Goal: Information Seeking & Learning: Find specific fact

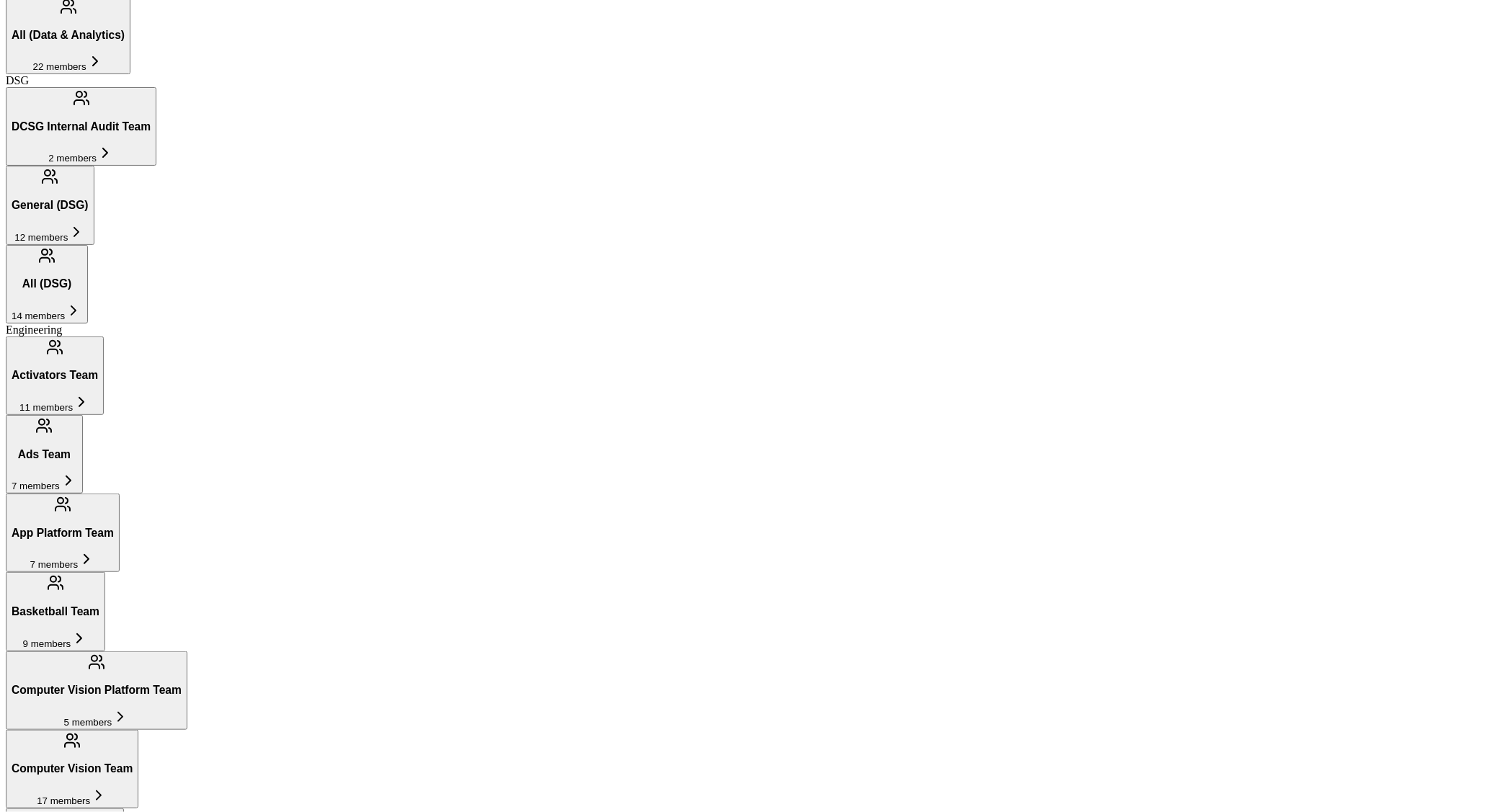
scroll to position [1124, 0]
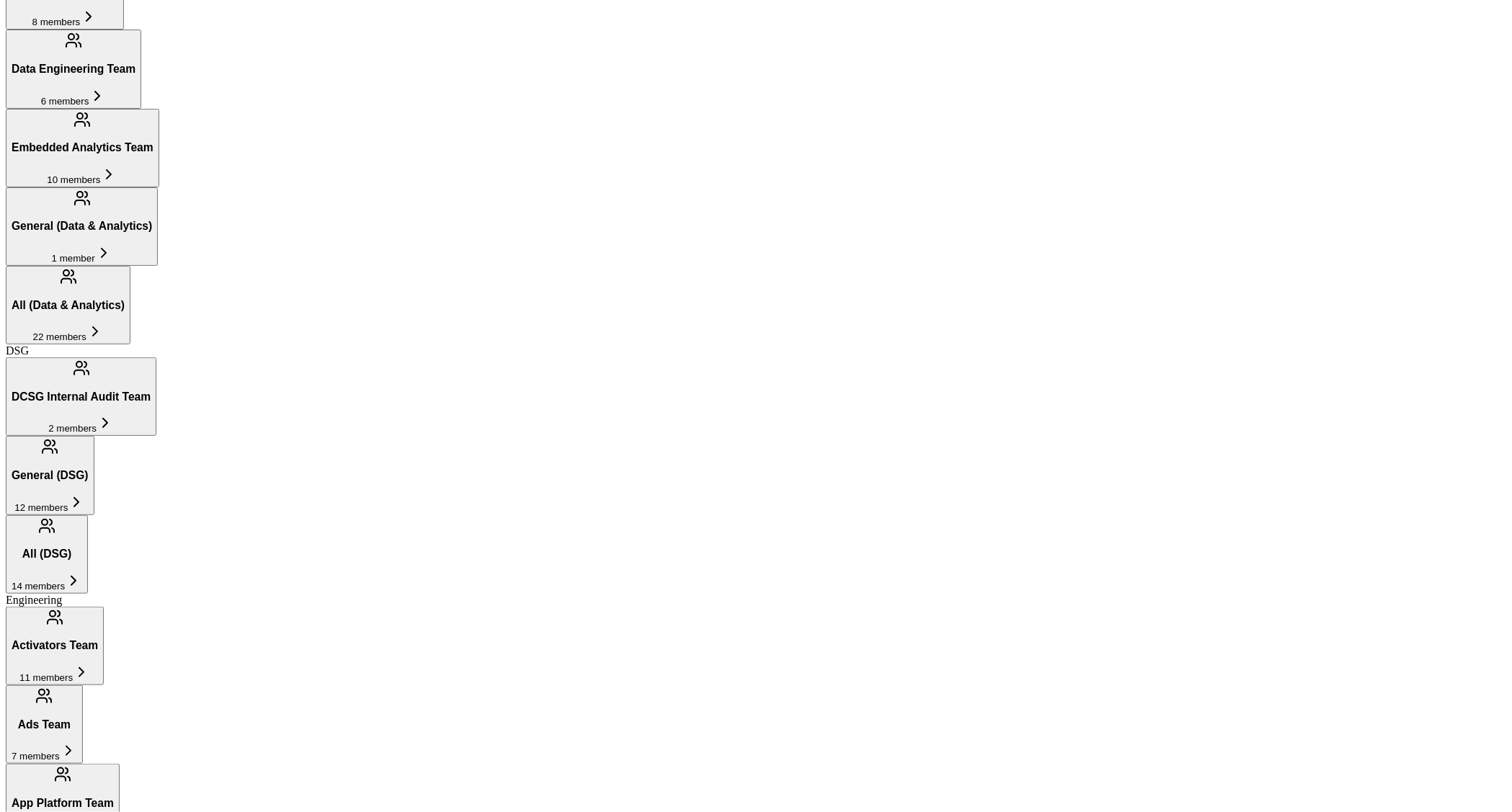
scroll to position [827, 0]
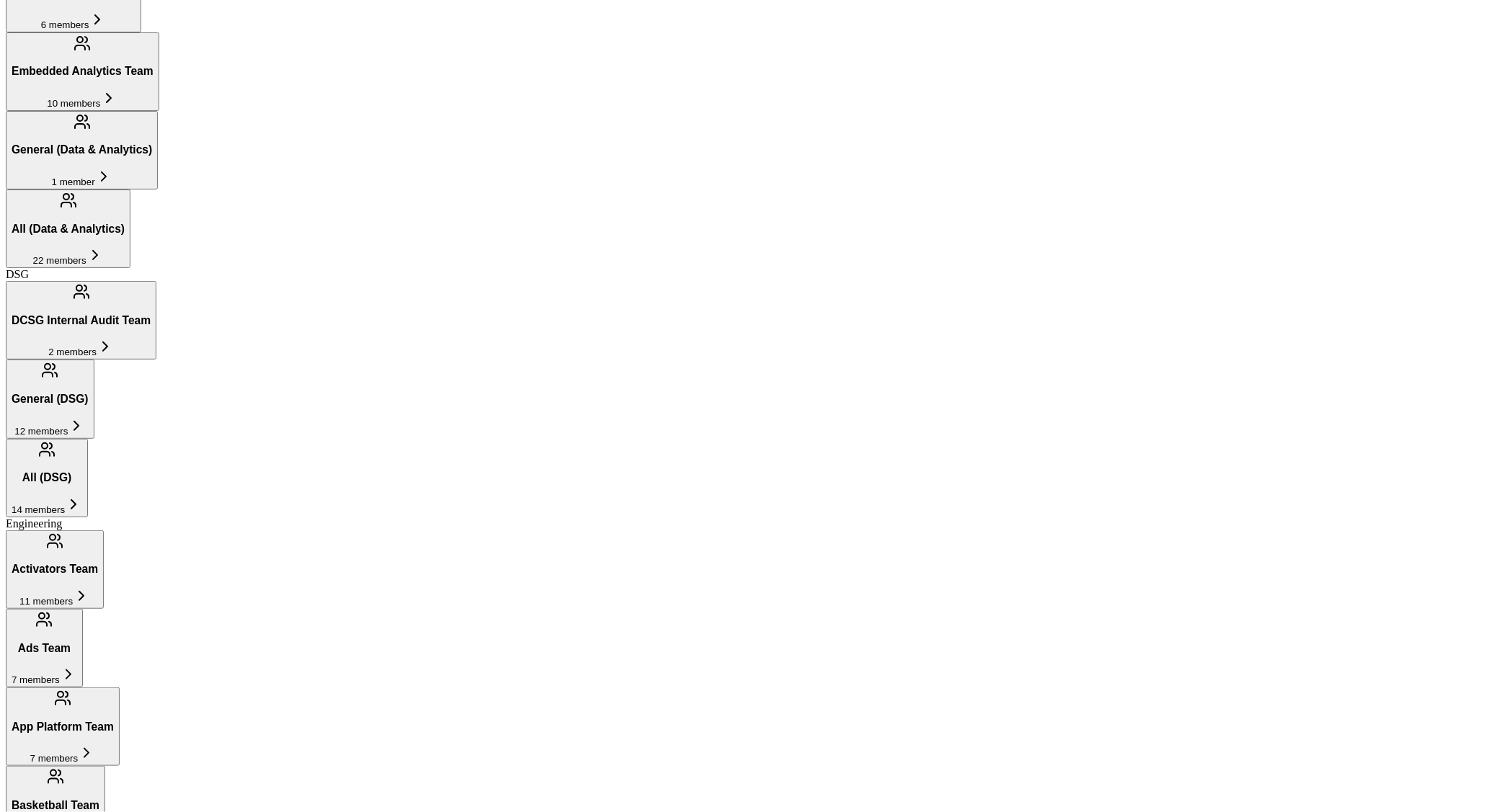
scroll to position [939, 0]
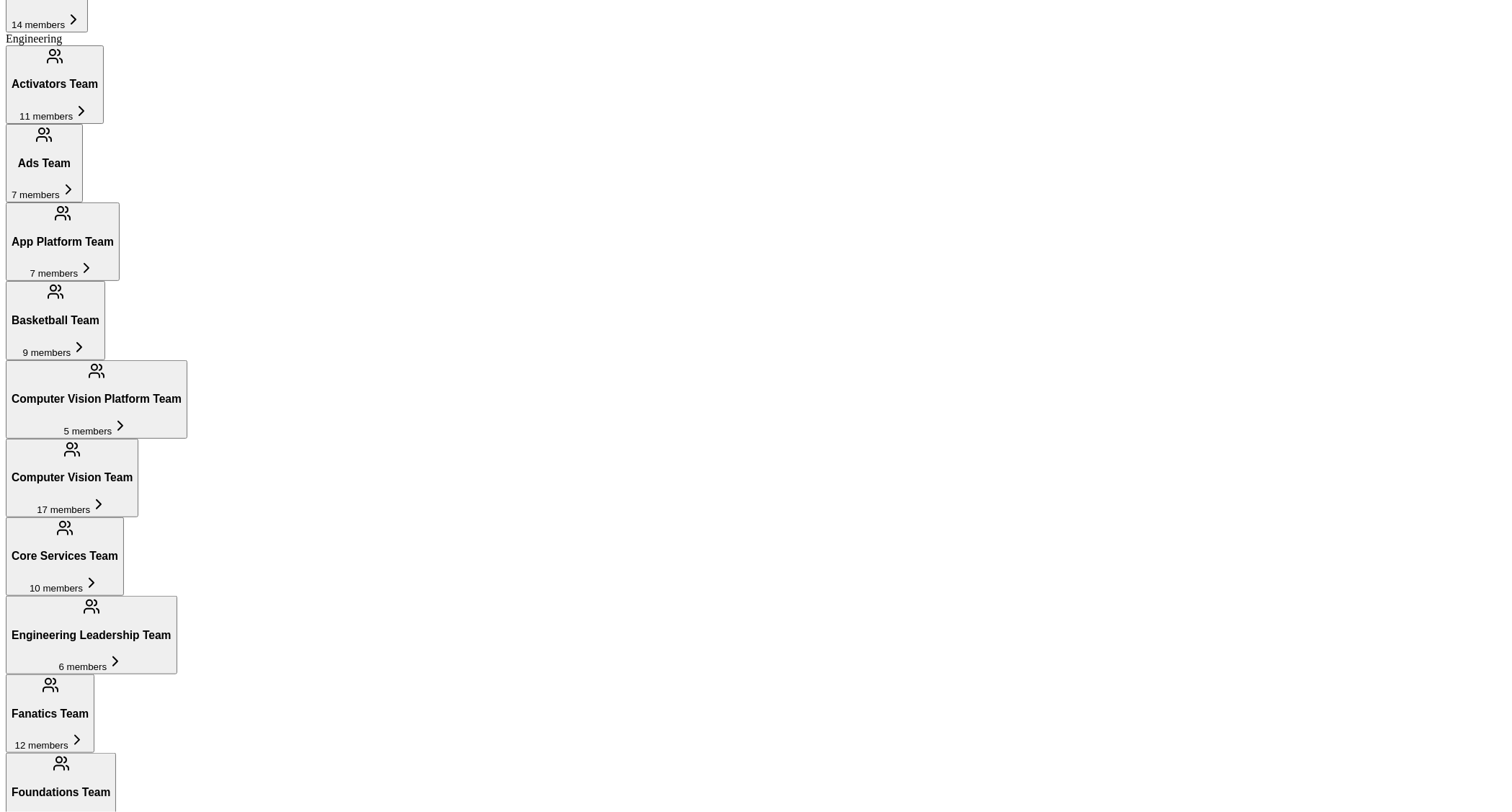
scroll to position [1473, 0]
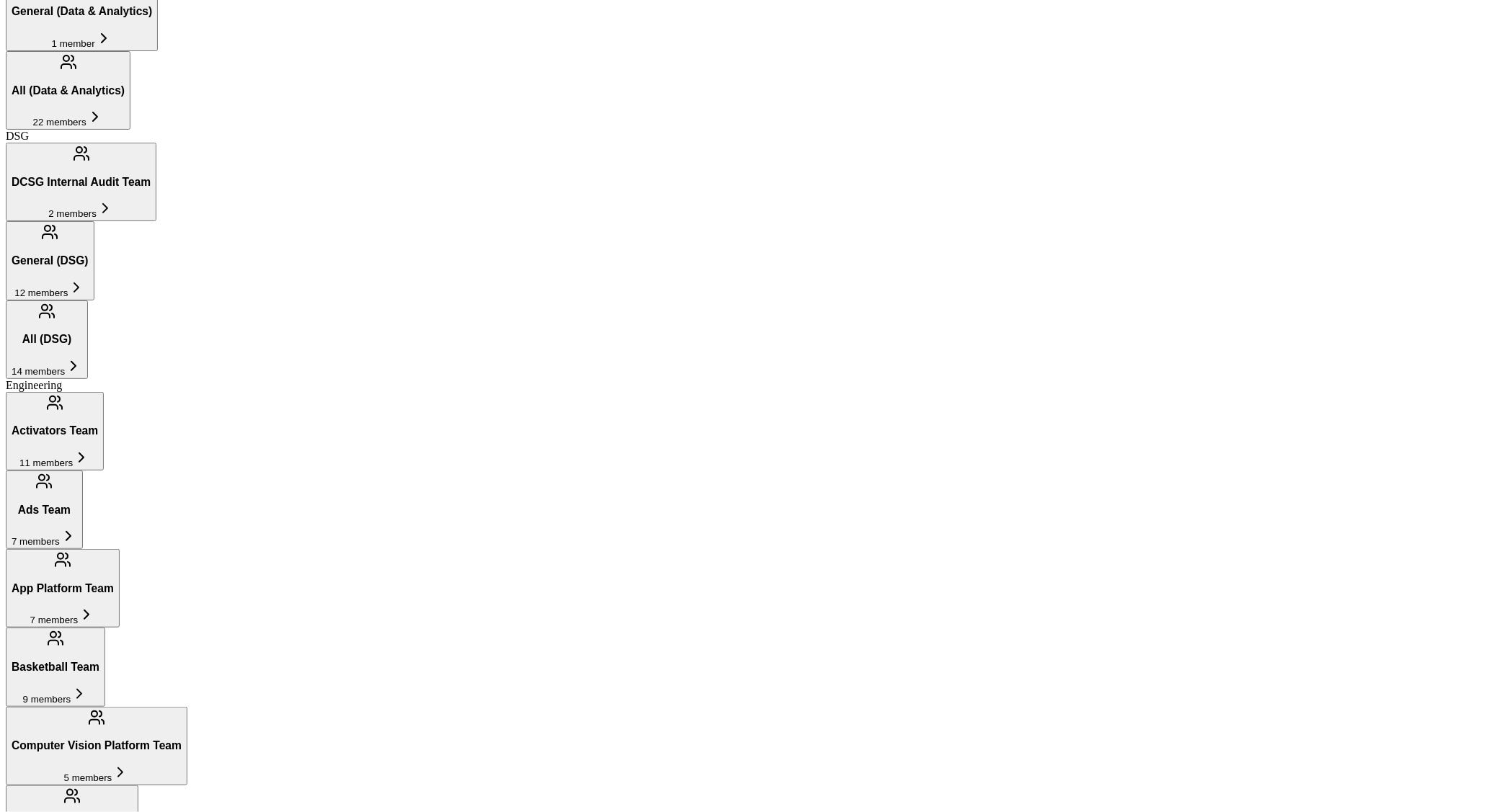
scroll to position [1033, 0]
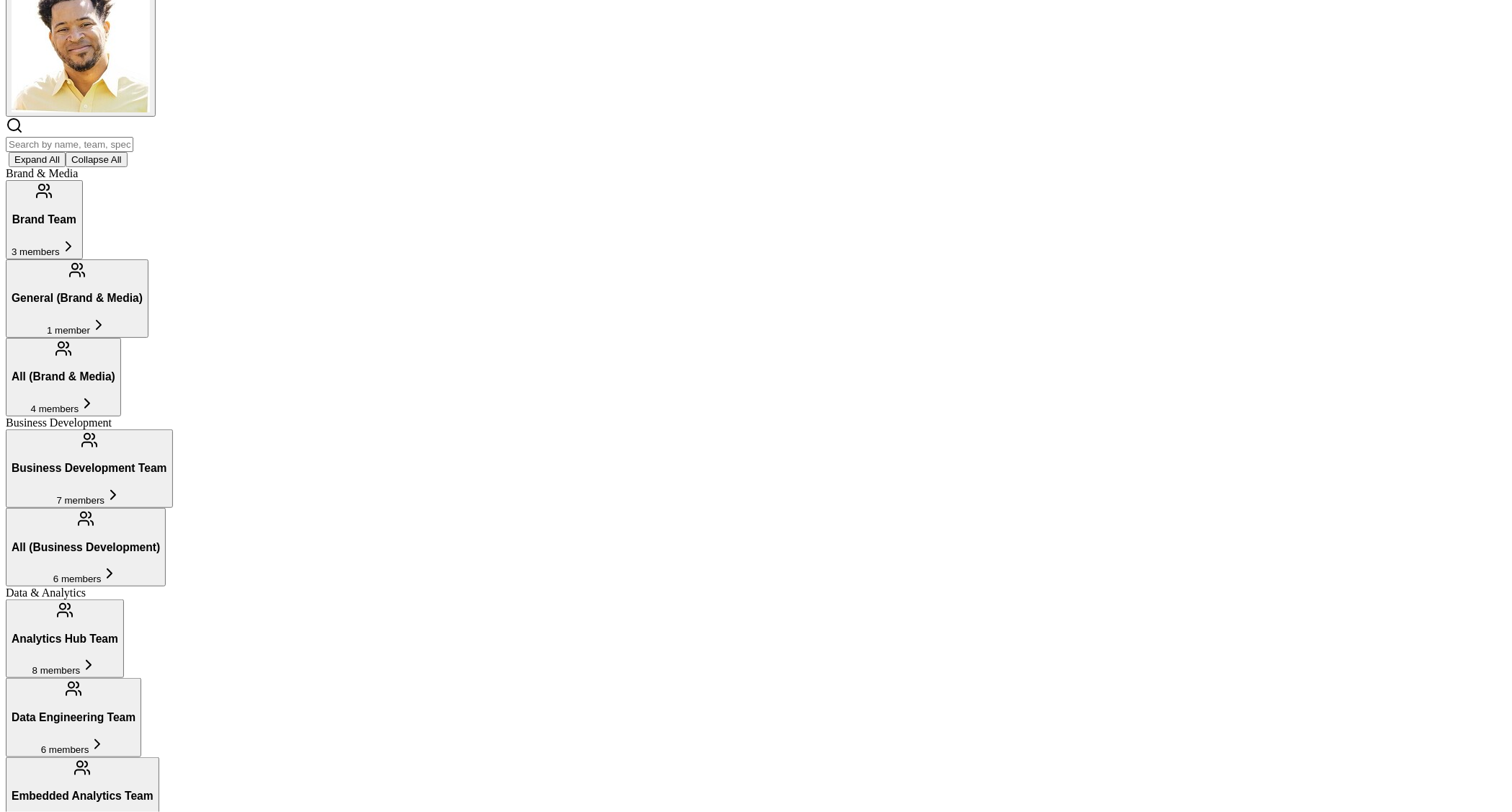
scroll to position [0, 0]
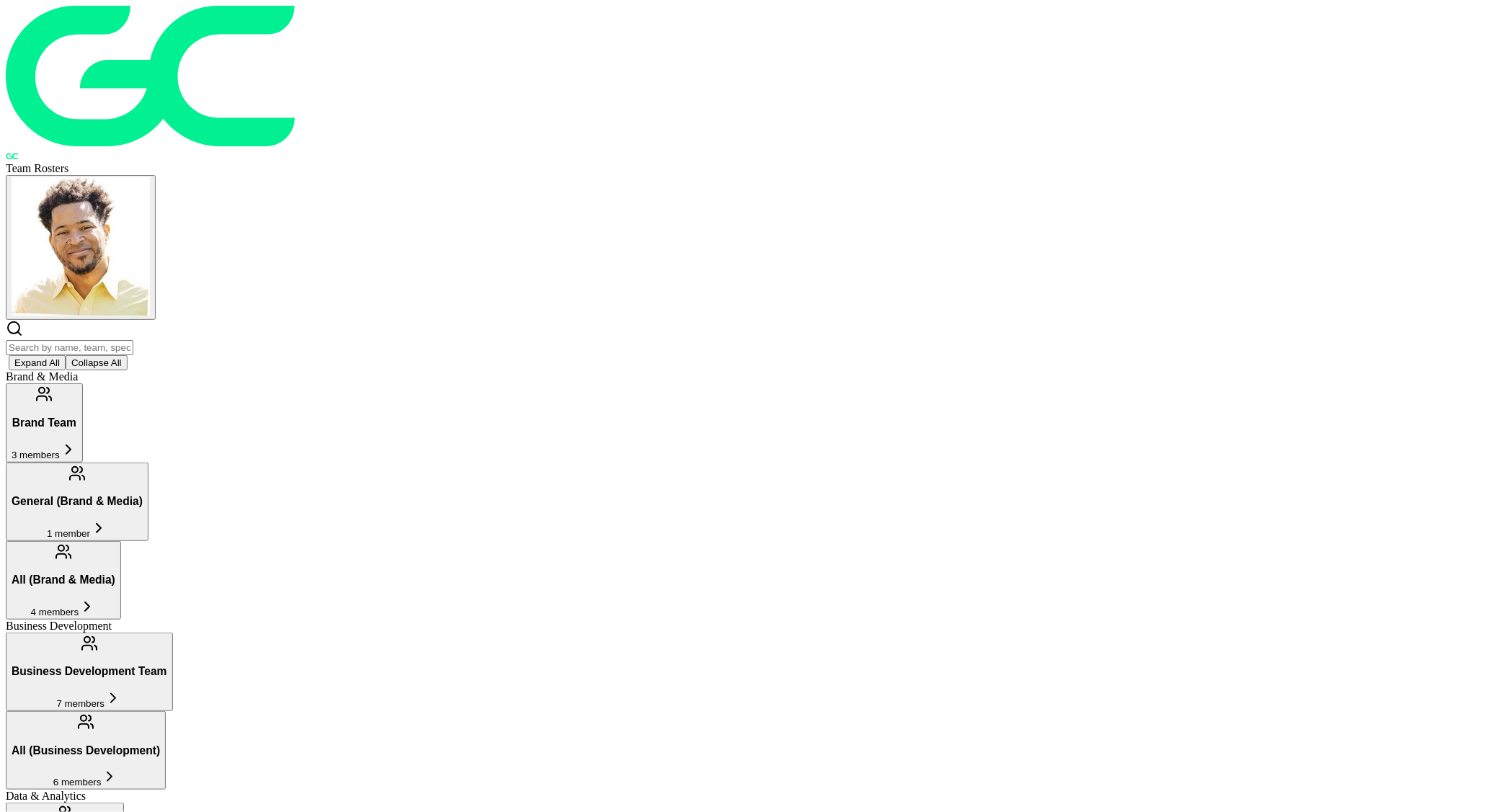
click at [143, 495] on h3 "General (Brand & Media)" at bounding box center [76, 501] width 131 height 13
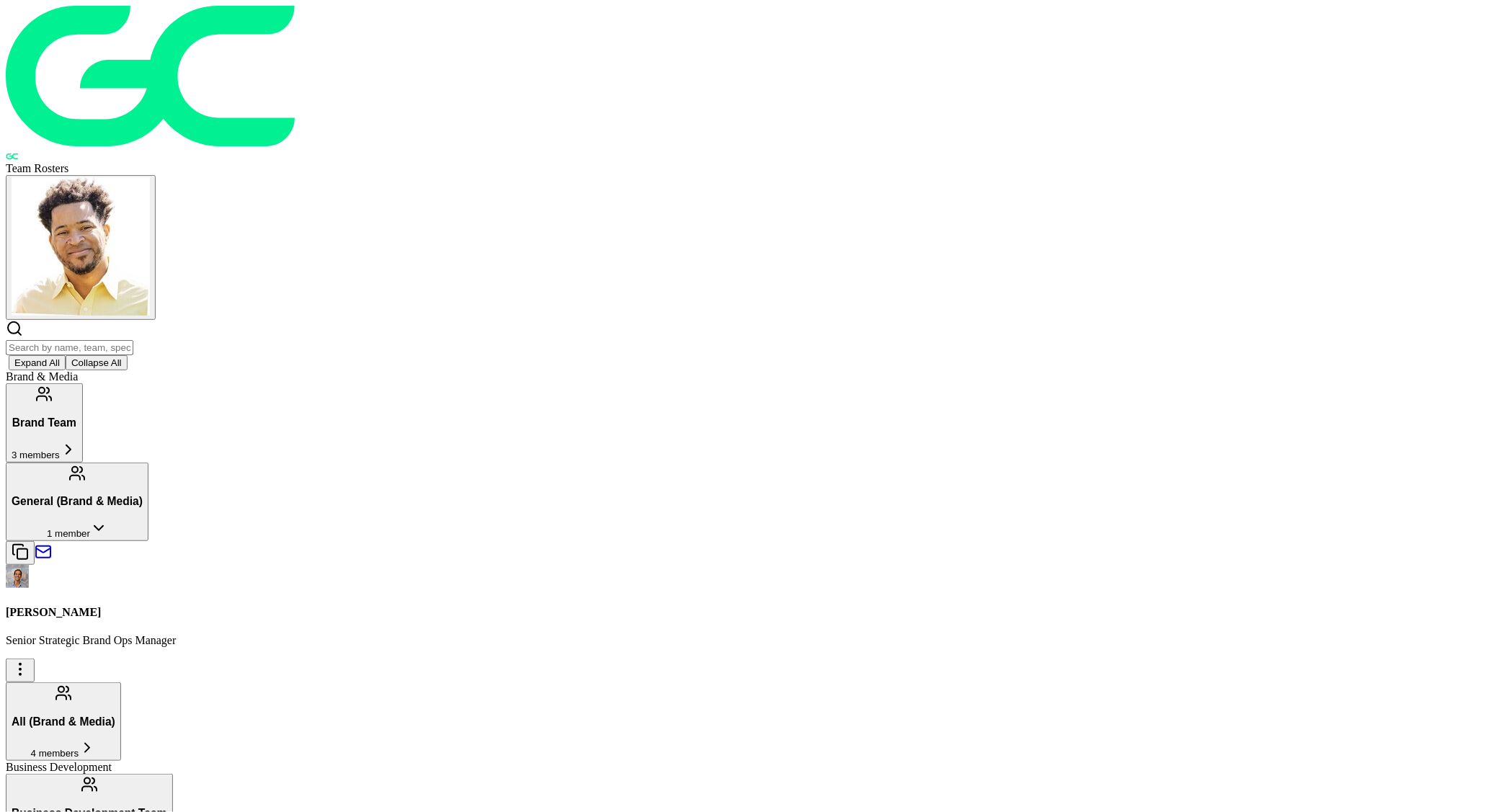
click at [143, 495] on h3 "General (Brand & Media)" at bounding box center [76, 501] width 131 height 13
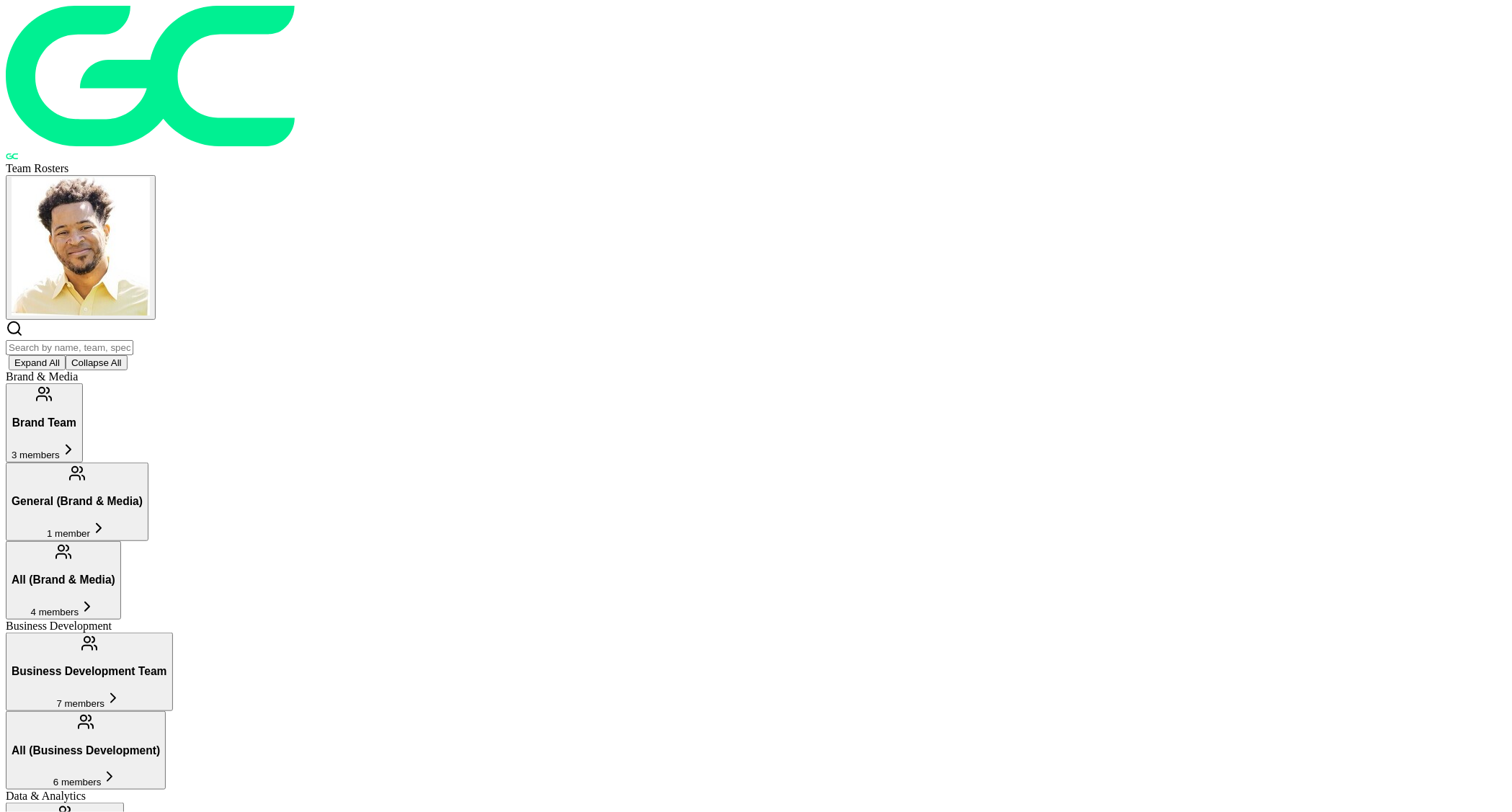
click at [77, 441] on icon at bounding box center [69, 450] width 18 height 18
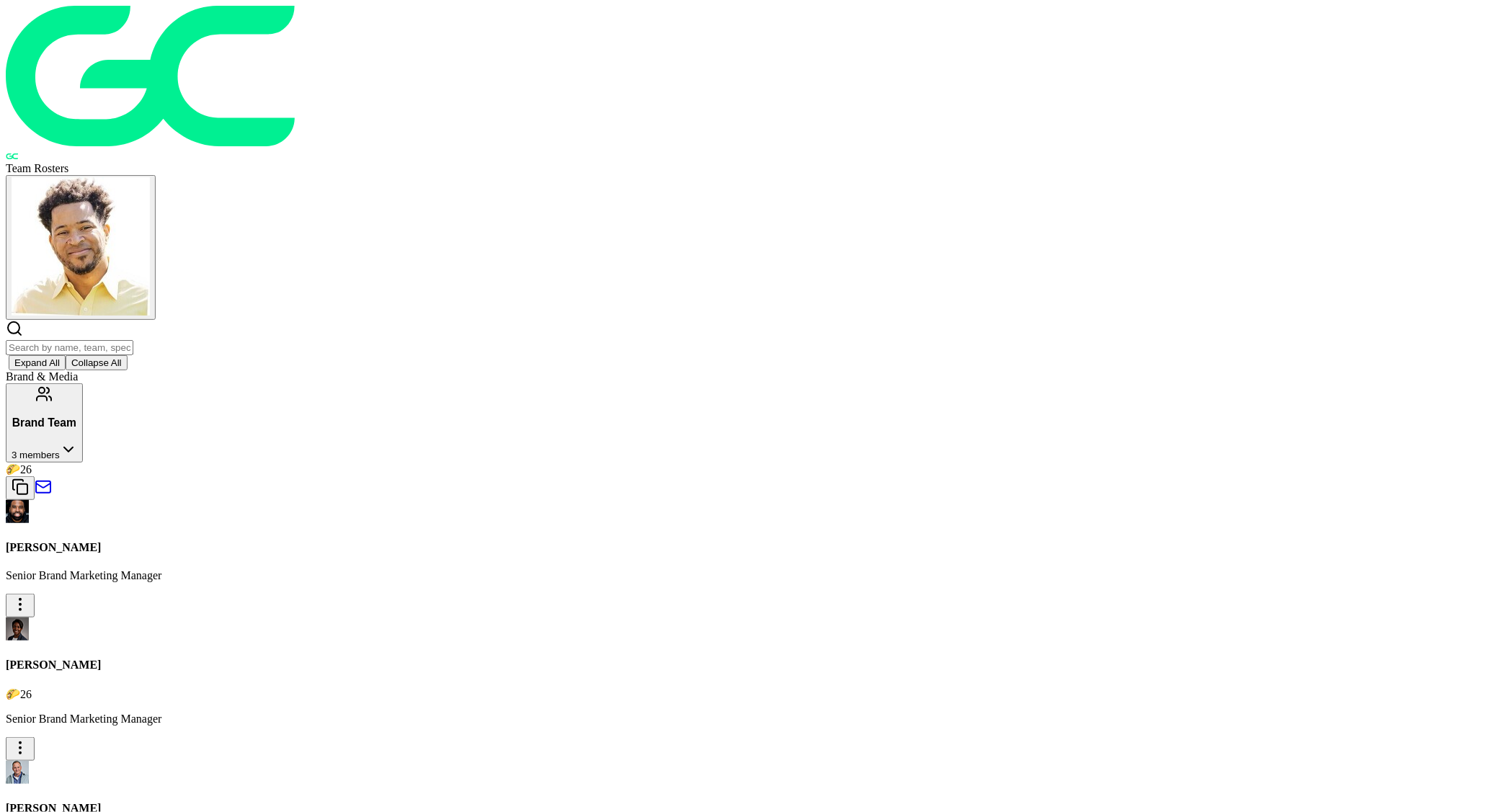
click at [77, 441] on icon at bounding box center [69, 450] width 18 height 18
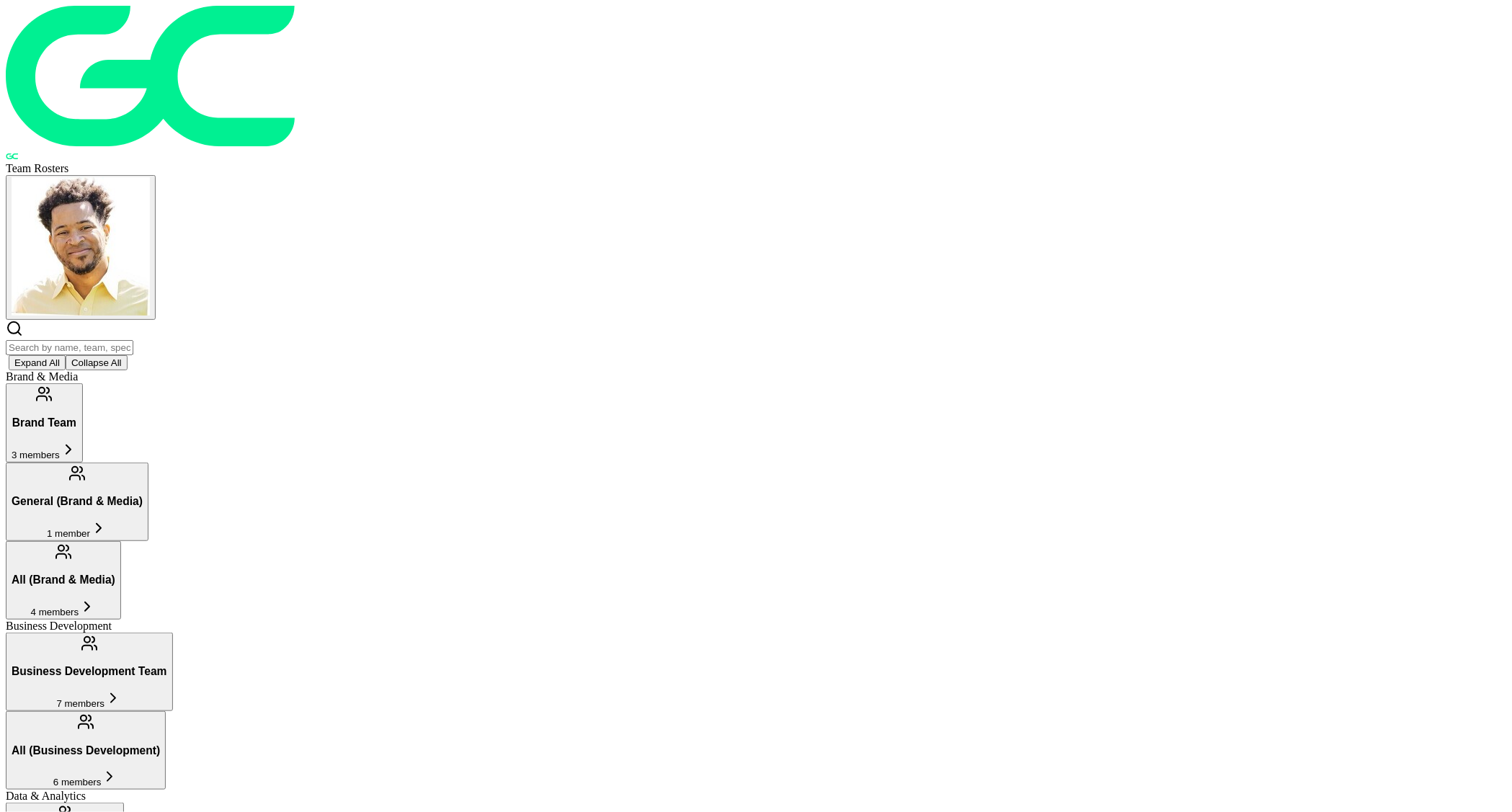
click at [116, 574] on h3 "All (Brand & Media)" at bounding box center [63, 580] width 104 height 13
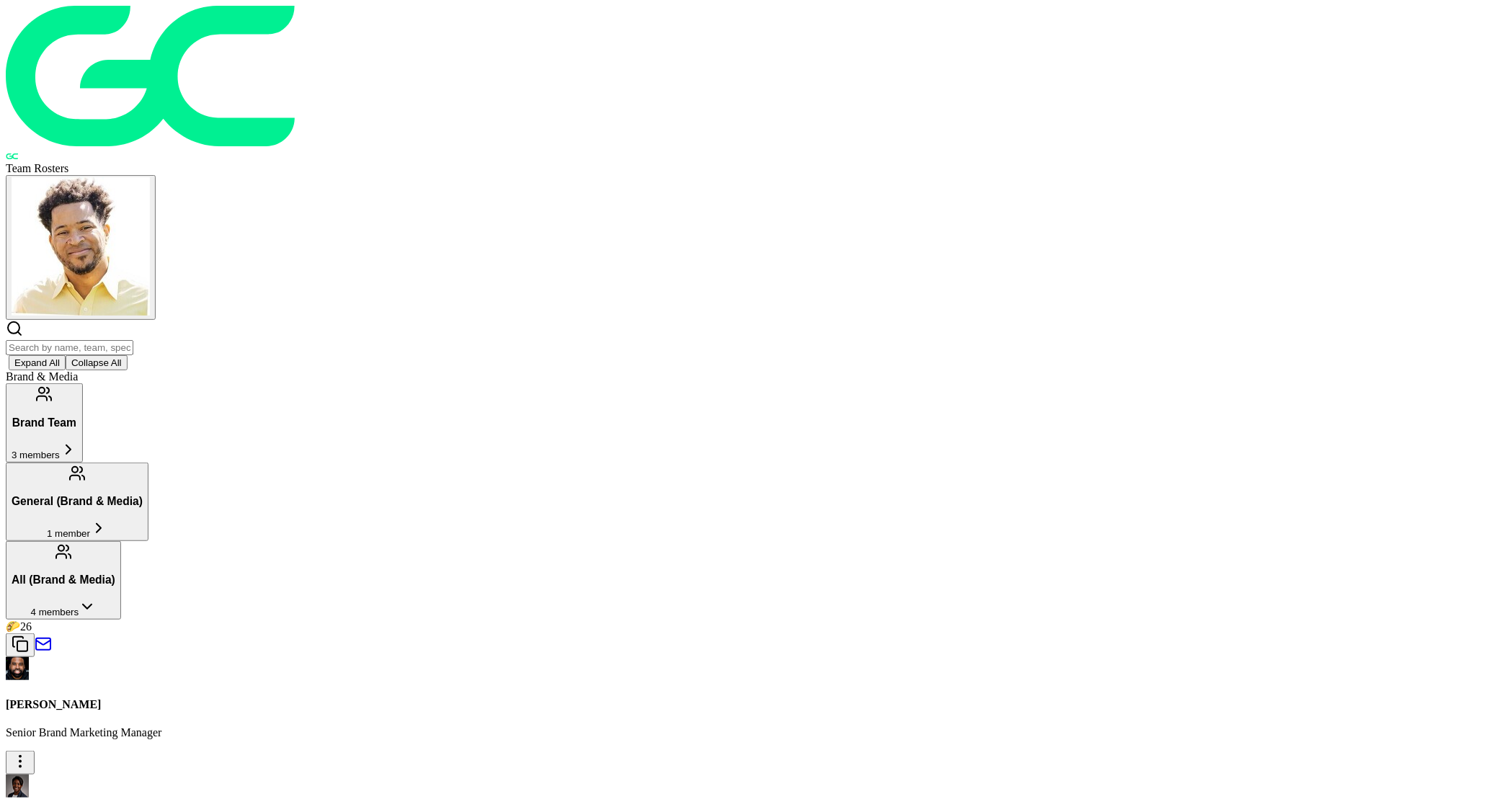
click at [116, 574] on h3 "All (Brand & Media)" at bounding box center [63, 580] width 104 height 13
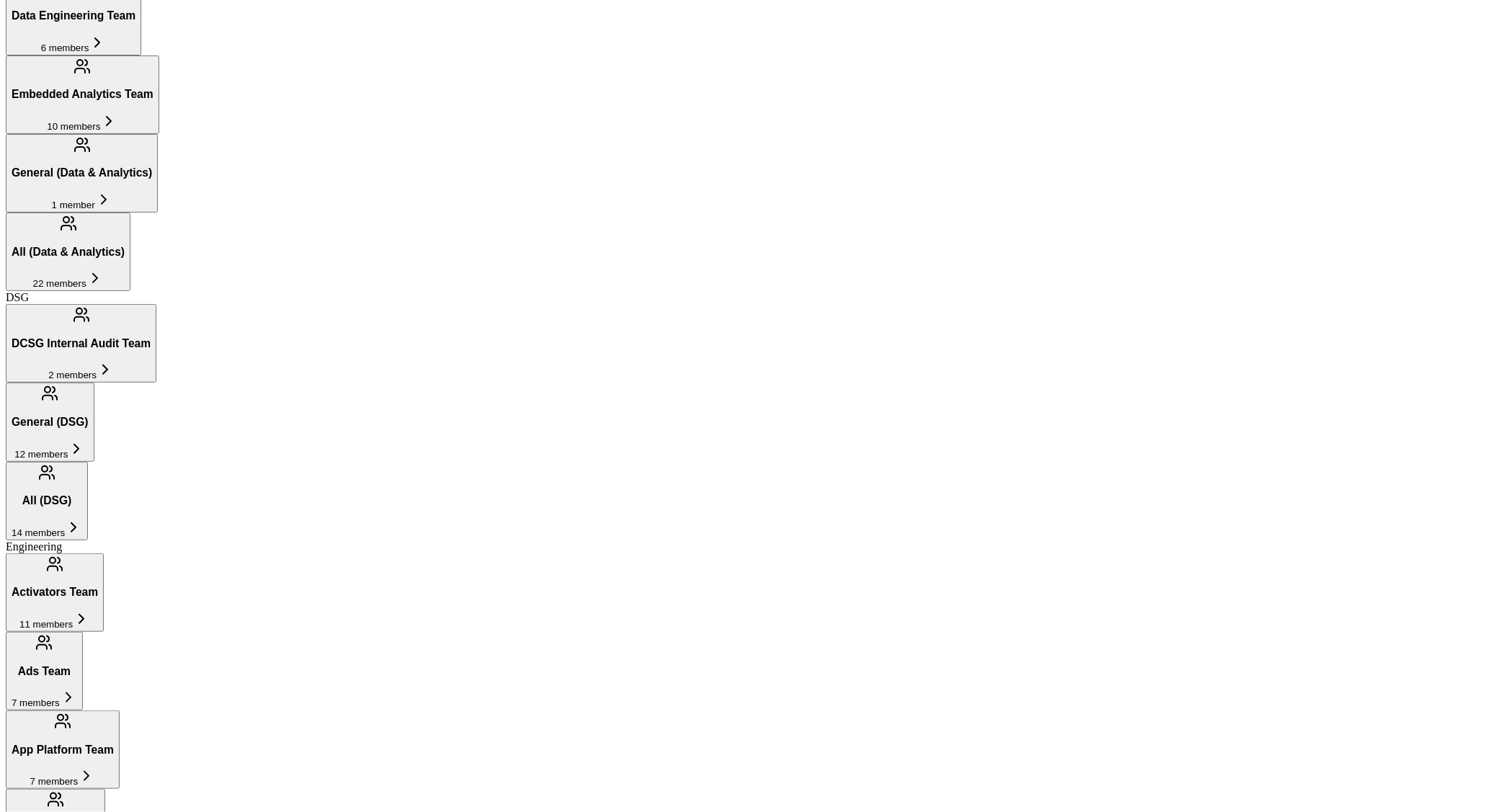
scroll to position [939, 0]
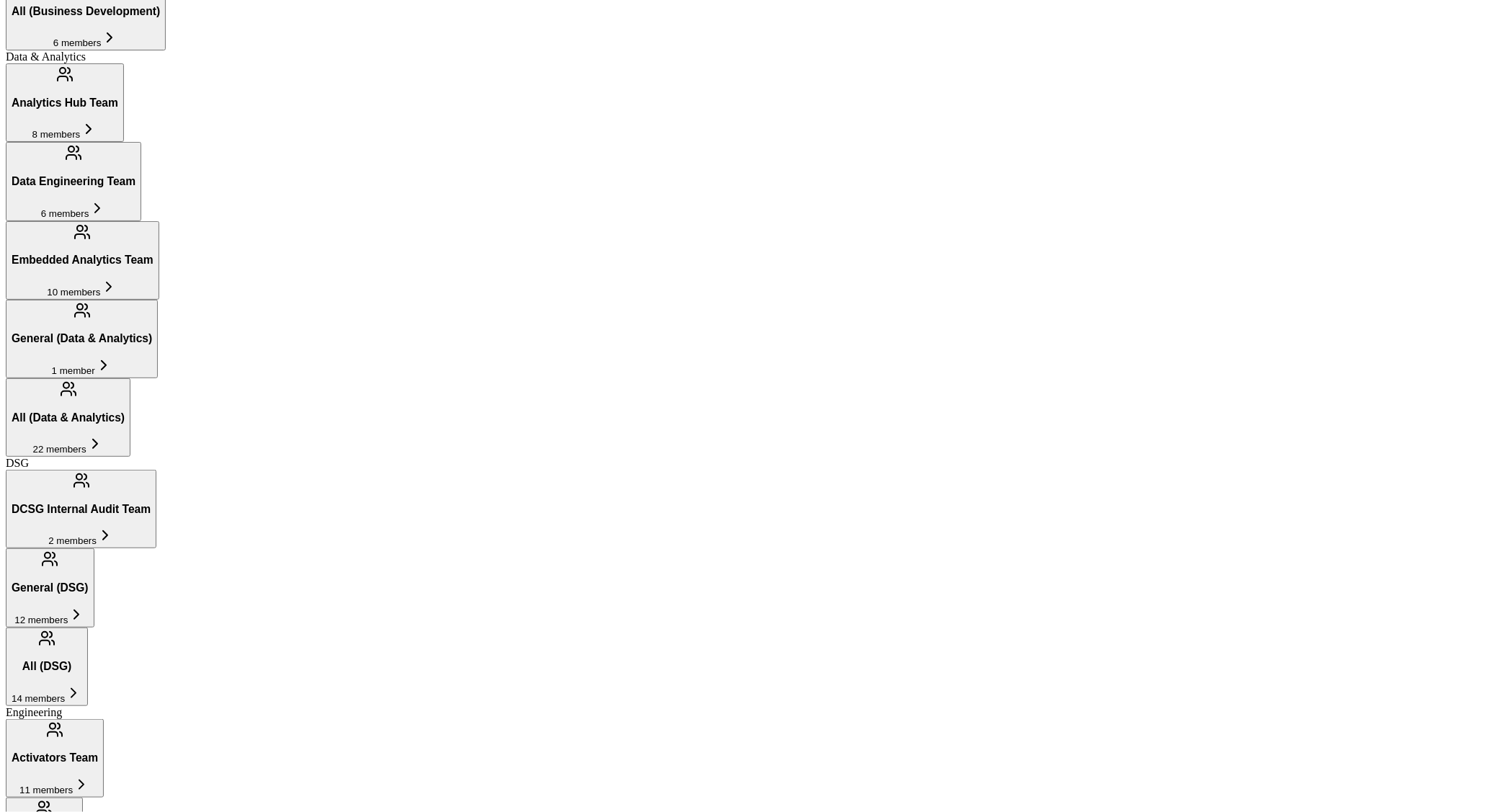
scroll to position [743, 0]
